Goal: Task Accomplishment & Management: Manage account settings

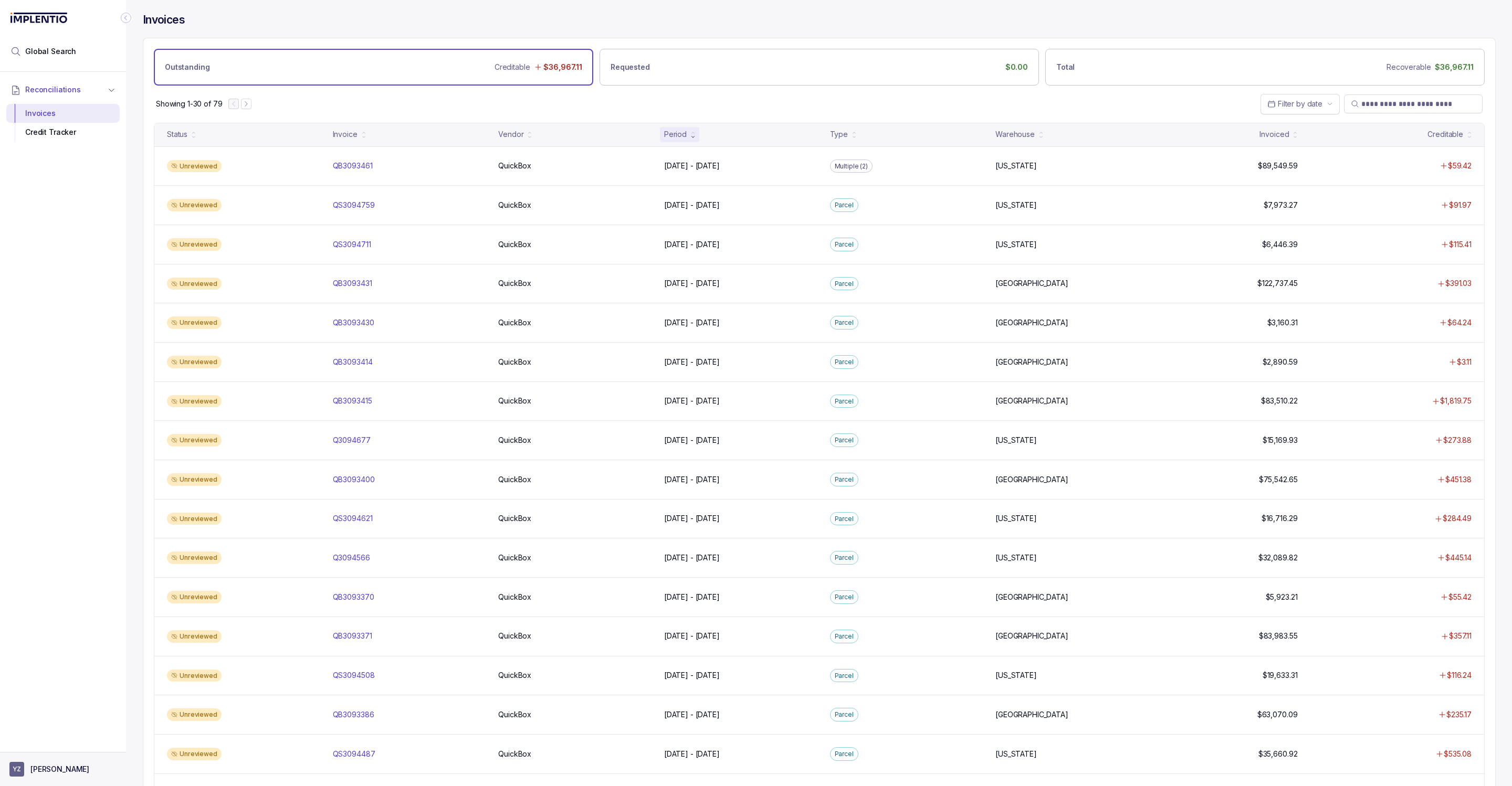
click at [72, 772] on p "[PERSON_NAME]" at bounding box center [60, 770] width 59 height 11
click at [53, 747] on p "Logout" at bounding box center [69, 747] width 87 height 11
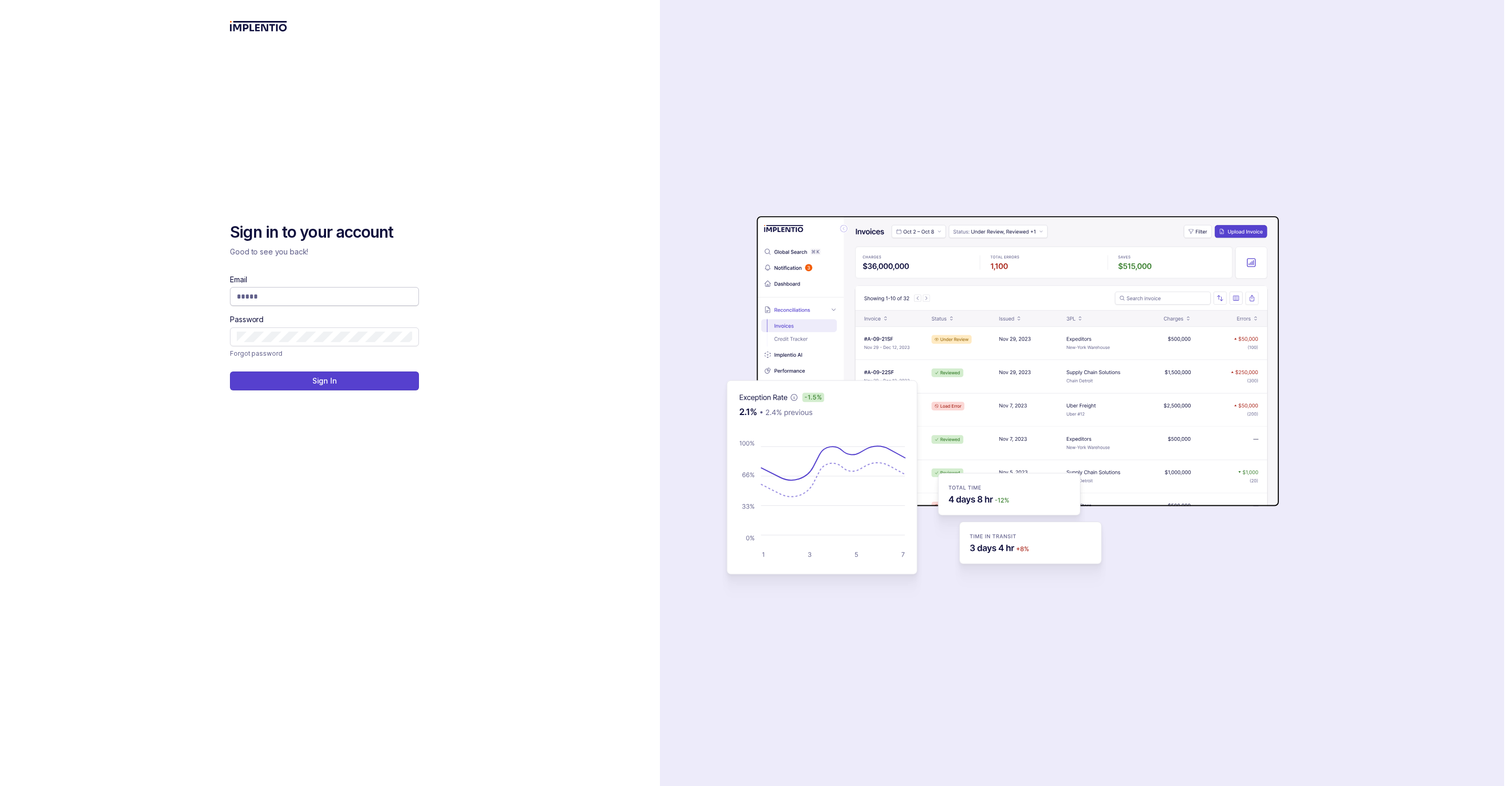
click at [262, 296] on input "Email" at bounding box center [324, 297] width 176 height 11
type input "**********"
